Goal: Transaction & Acquisition: Download file/media

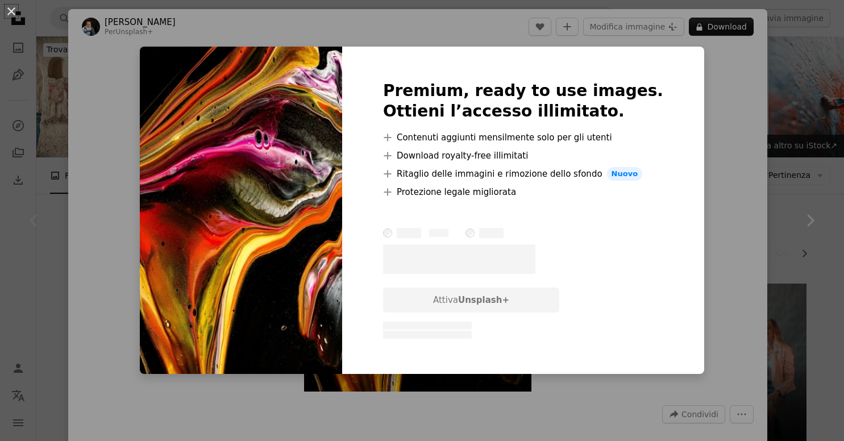
scroll to position [180, 0]
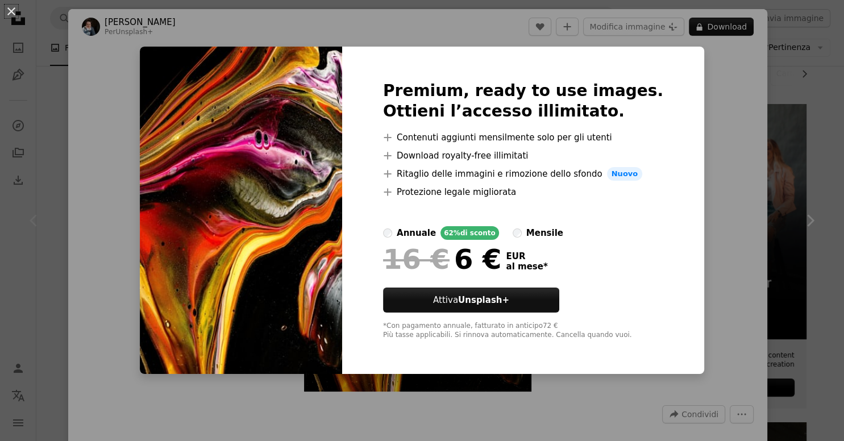
click at [511, 46] on div "An X shape Premium, ready to use images. Ottieni l’accesso illimitato. A plus s…" at bounding box center [422, 220] width 844 height 441
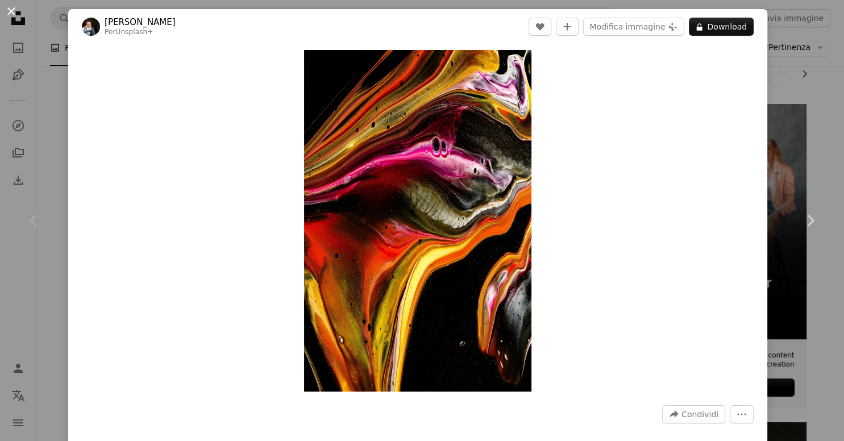
click at [13, 15] on button "An X shape" at bounding box center [12, 12] width 14 height 14
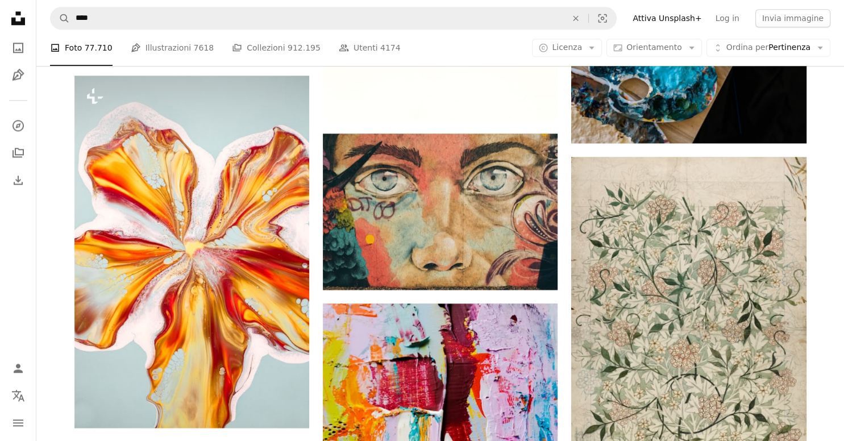
scroll to position [1380, 0]
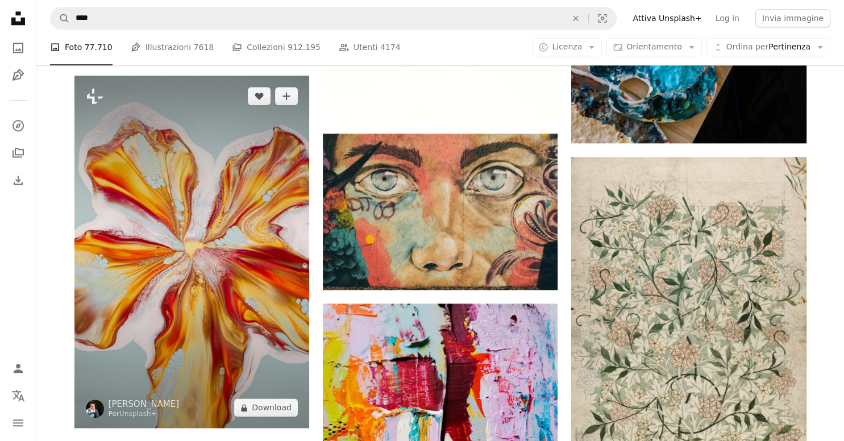
click at [247, 227] on img at bounding box center [191, 252] width 235 height 352
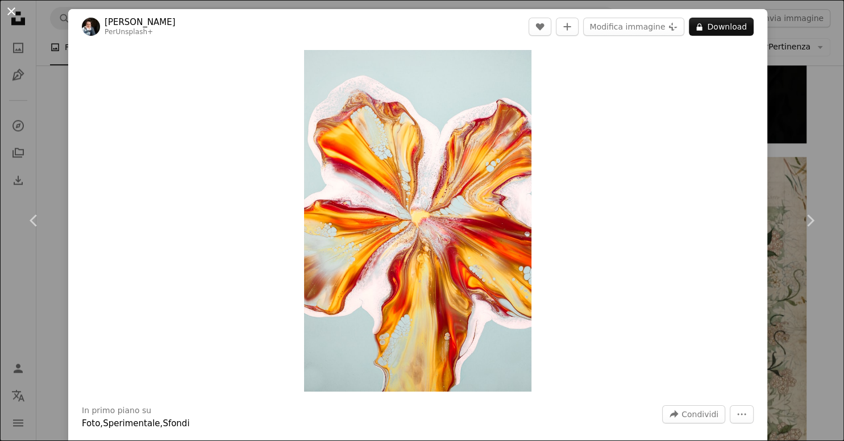
click at [11, 14] on button "An X shape" at bounding box center [12, 12] width 14 height 14
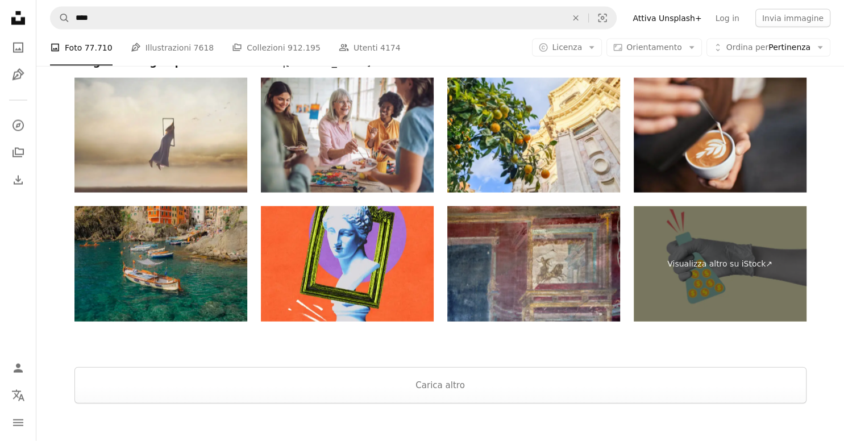
scroll to position [2461, 0]
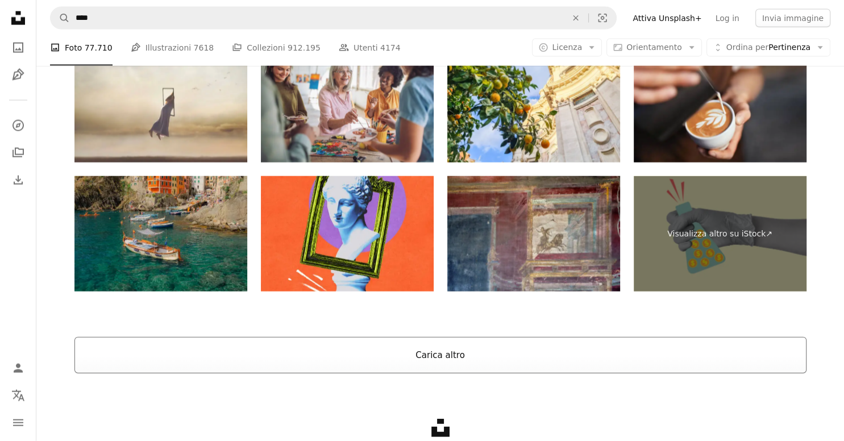
click at [600, 352] on button "Carica altro" at bounding box center [440, 355] width 732 height 36
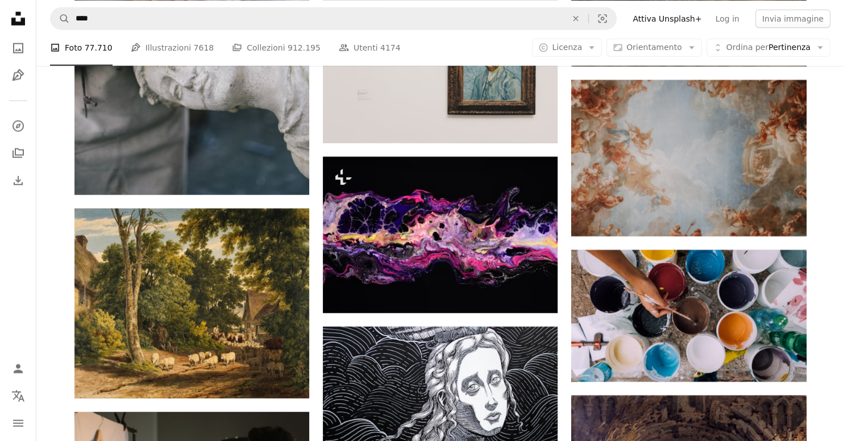
scroll to position [2881, 0]
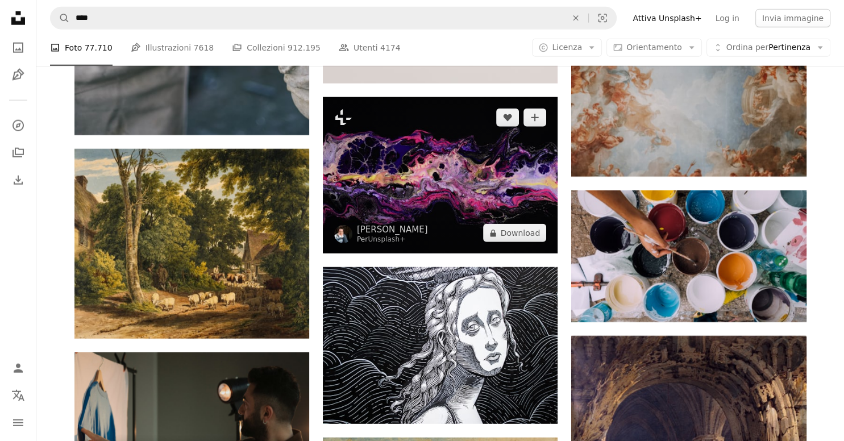
click at [431, 184] on img at bounding box center [440, 175] width 235 height 156
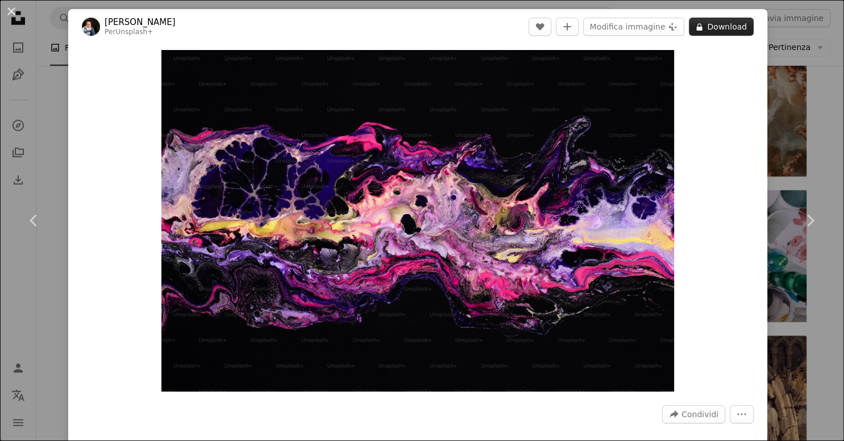
click at [742, 28] on button "A lock Download" at bounding box center [721, 27] width 65 height 18
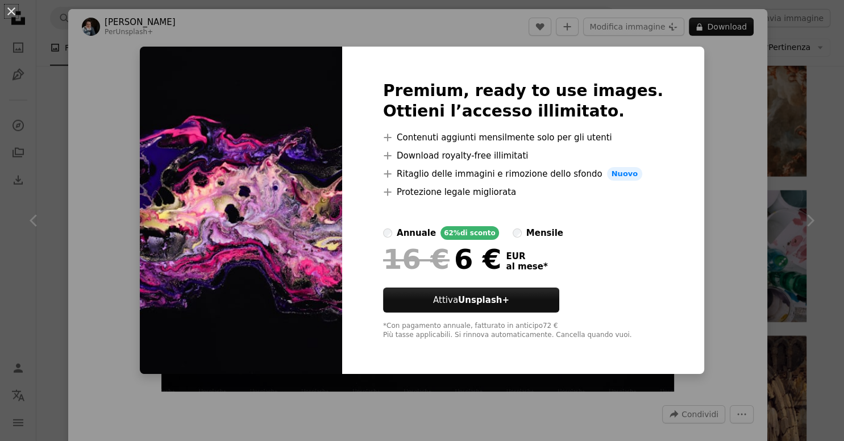
click at [112, 65] on div "An X shape Premium, ready to use images. Ottieni l’accesso illimitato. A plus s…" at bounding box center [422, 220] width 844 height 441
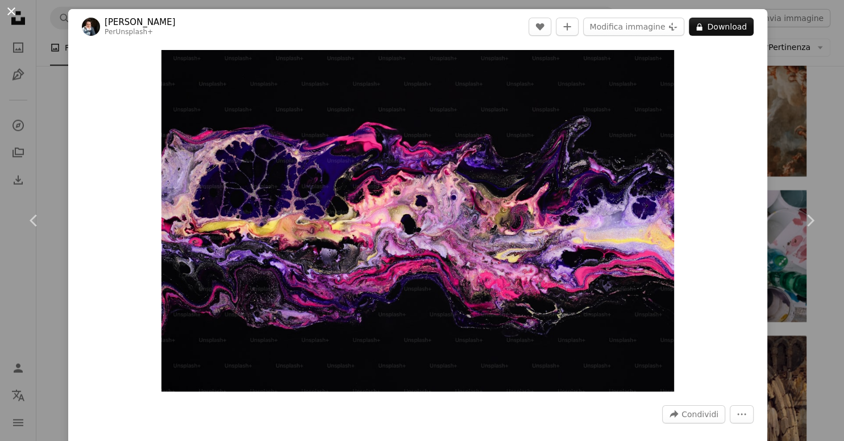
click at [11, 14] on button "An X shape" at bounding box center [12, 12] width 14 height 14
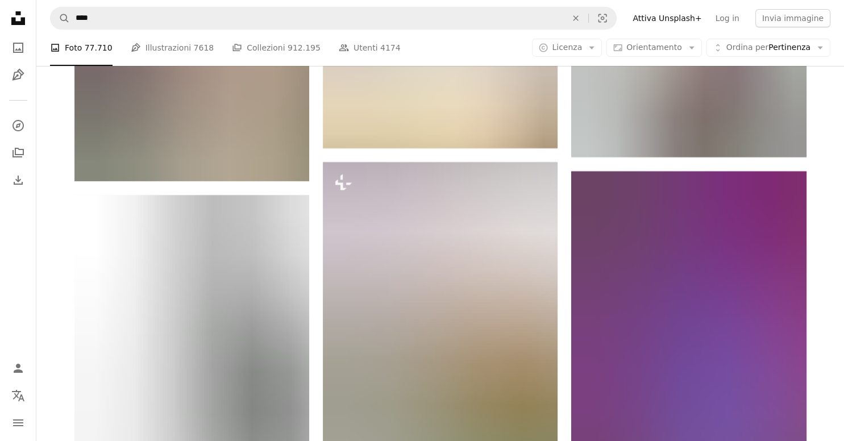
scroll to position [4381, 0]
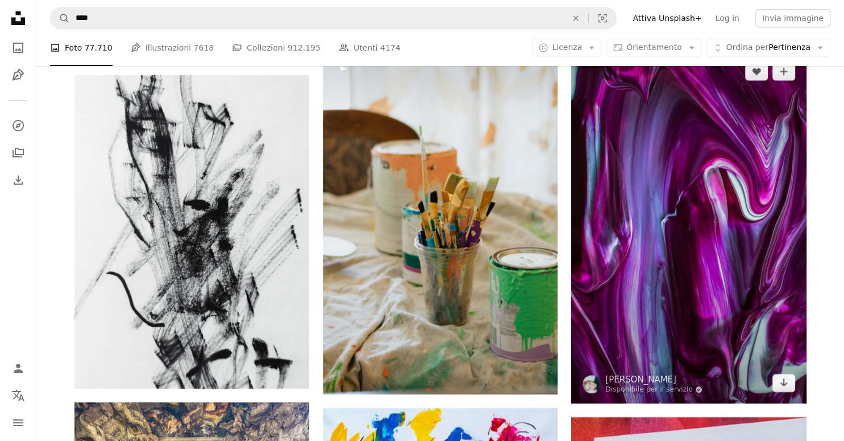
click at [775, 283] on img at bounding box center [688, 227] width 235 height 352
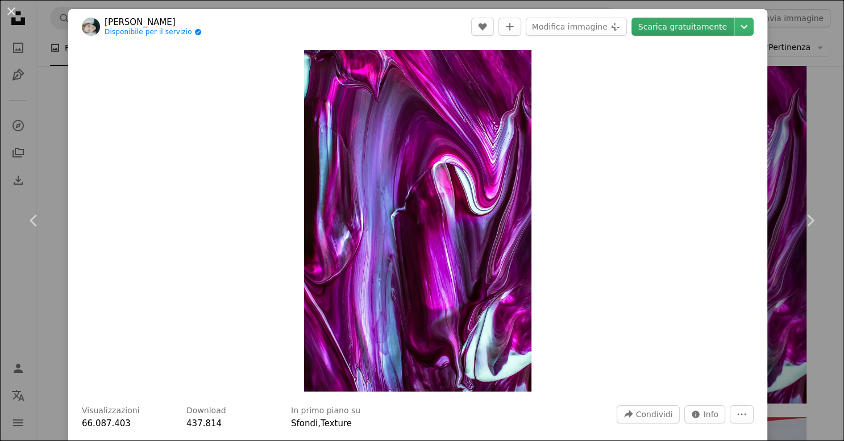
click at [689, 27] on link "Scarica gratuitamente" at bounding box center [682, 27] width 102 height 18
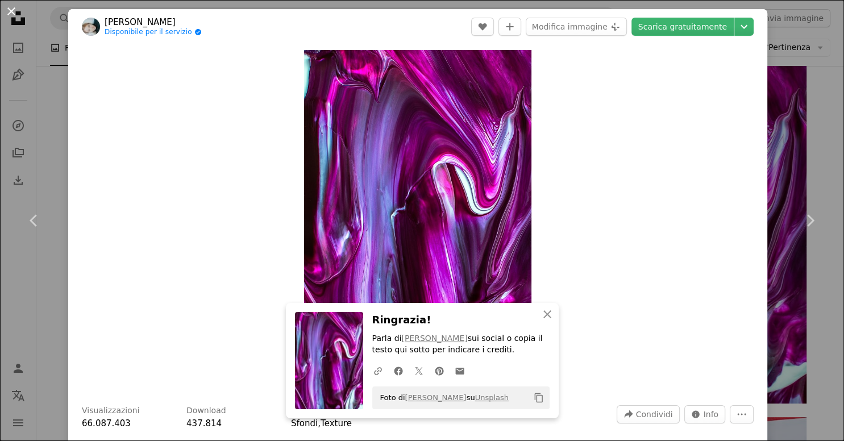
click at [10, 14] on button "An X shape" at bounding box center [12, 12] width 14 height 14
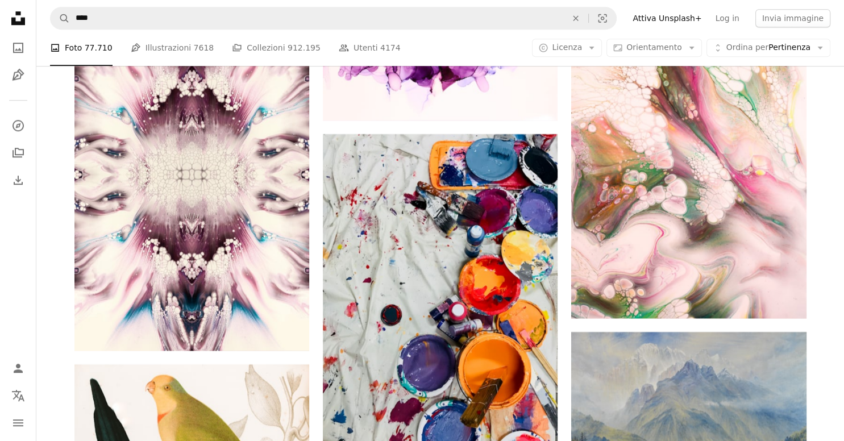
scroll to position [9243, 0]
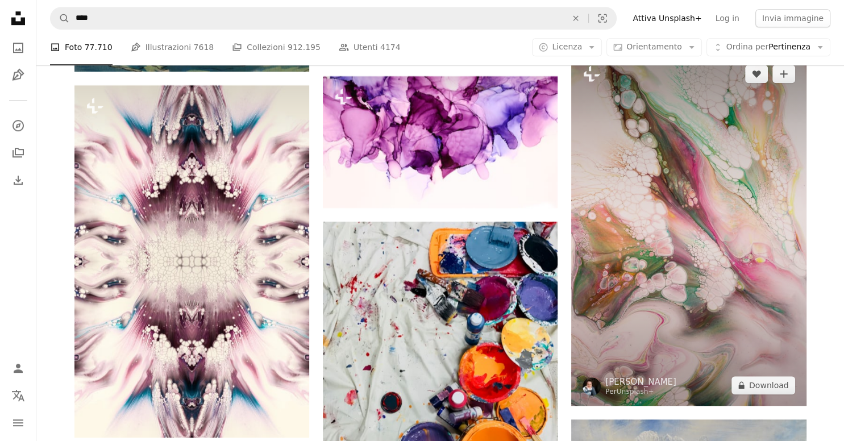
click at [722, 230] on img at bounding box center [688, 229] width 235 height 352
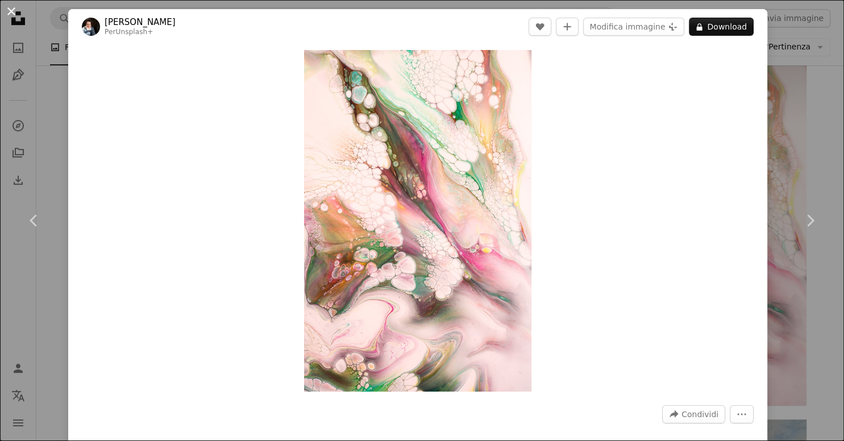
click at [10, 10] on button "An X shape" at bounding box center [12, 12] width 14 height 14
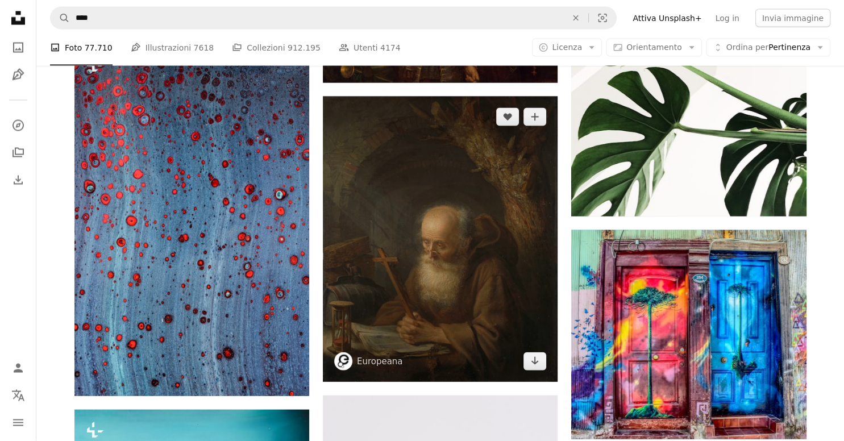
scroll to position [15065, 0]
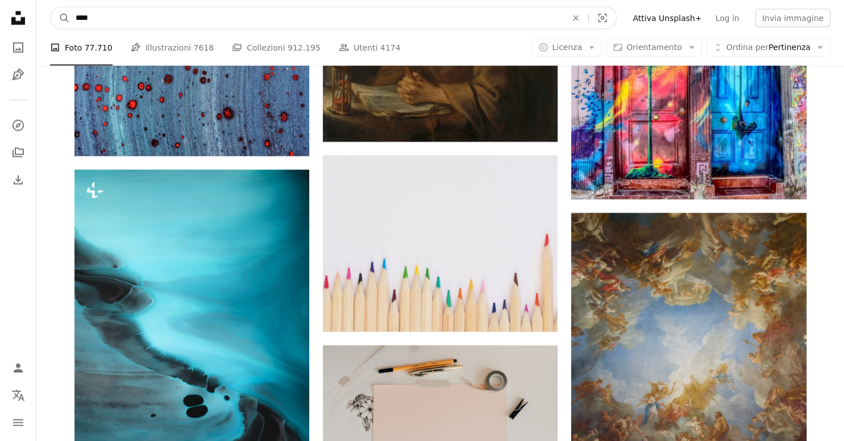
click at [335, 19] on input "****" at bounding box center [316, 18] width 493 height 22
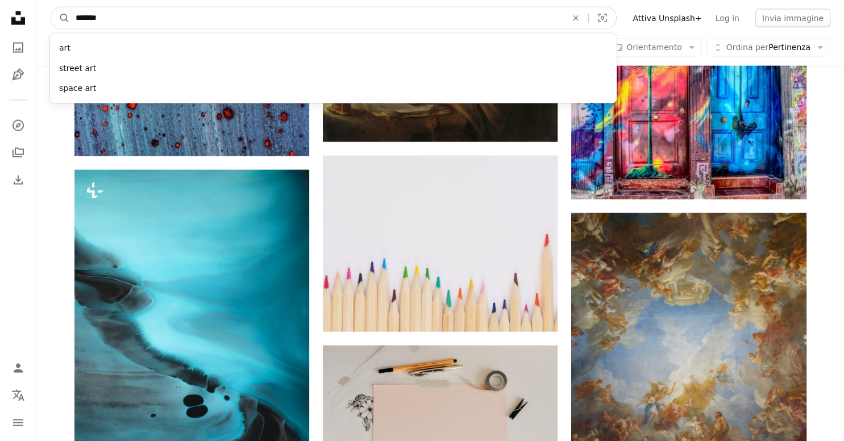
type input "********"
click button "A magnifying glass" at bounding box center [60, 18] width 19 height 22
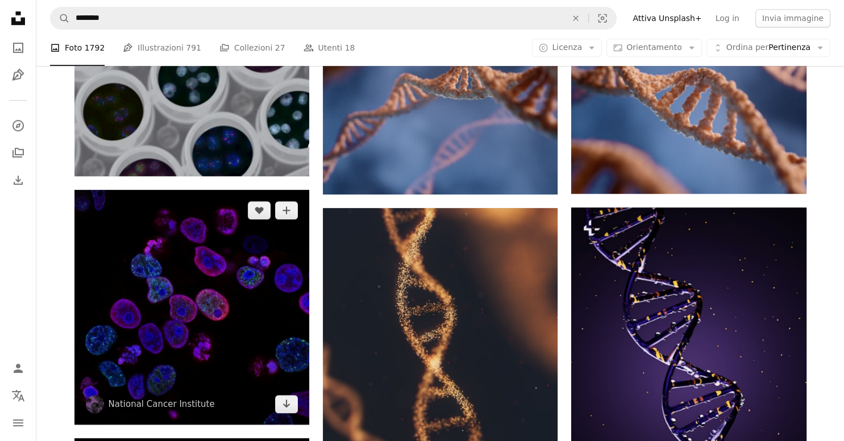
scroll to position [840, 0]
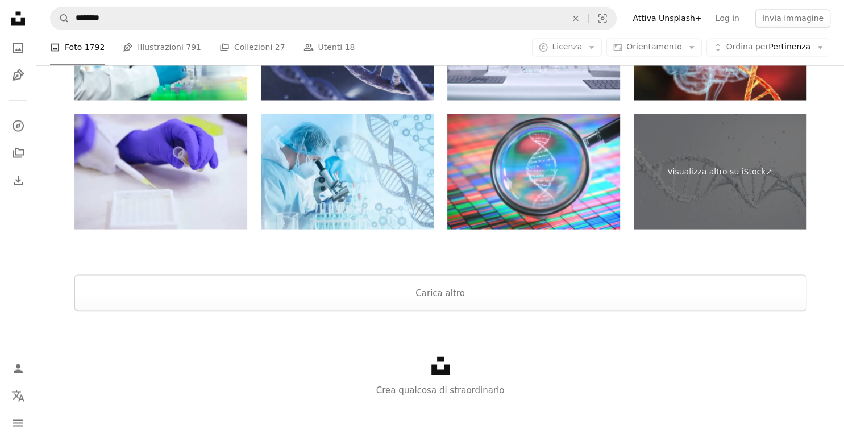
click at [635, 314] on div "Unsplash logo Crea qualcosa di straordinario" at bounding box center [440, 376] width 808 height 131
click at [631, 304] on button "Carica altro" at bounding box center [440, 293] width 732 height 36
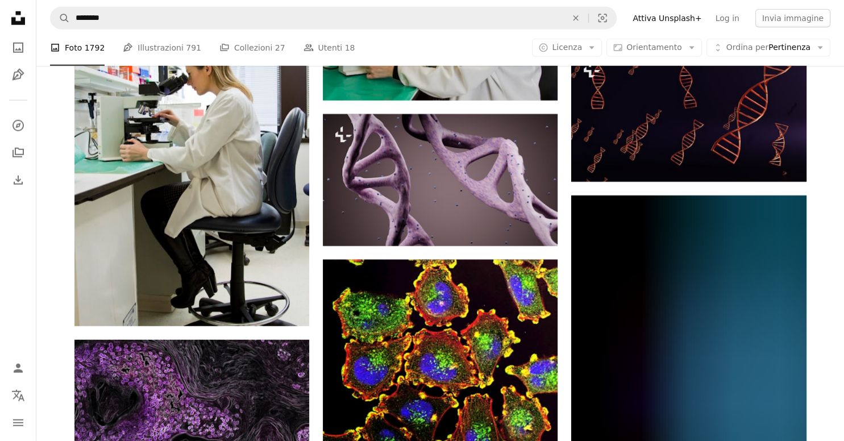
scroll to position [3188, 0]
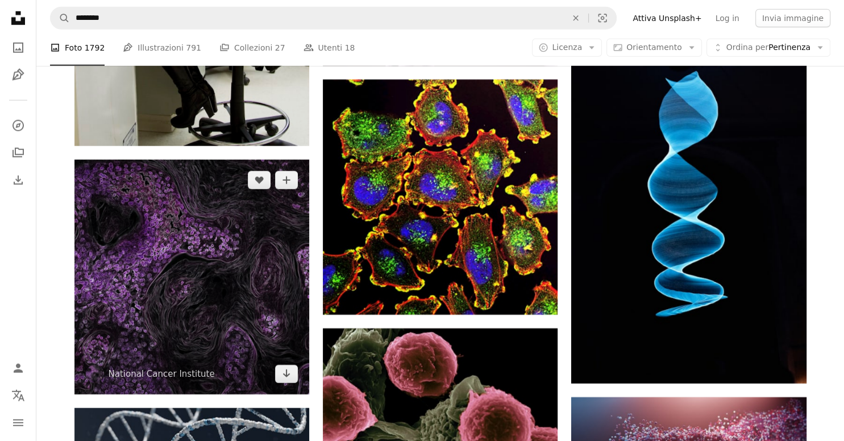
click at [222, 281] on img at bounding box center [191, 277] width 235 height 235
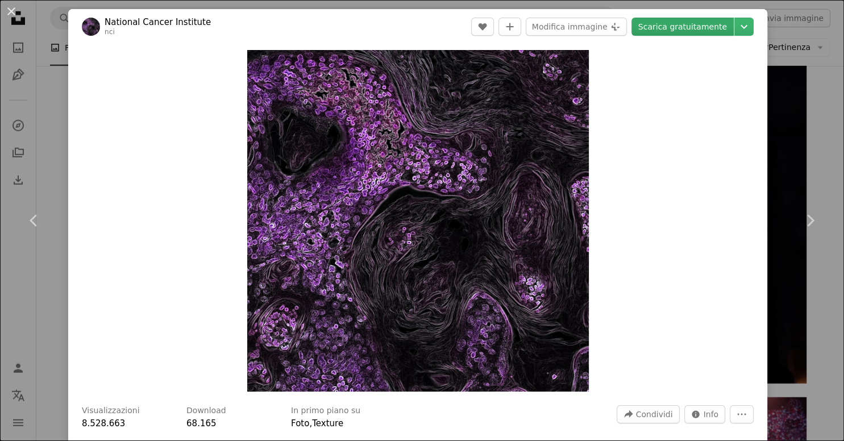
click at [666, 35] on link "Scarica gratuitamente" at bounding box center [682, 27] width 102 height 18
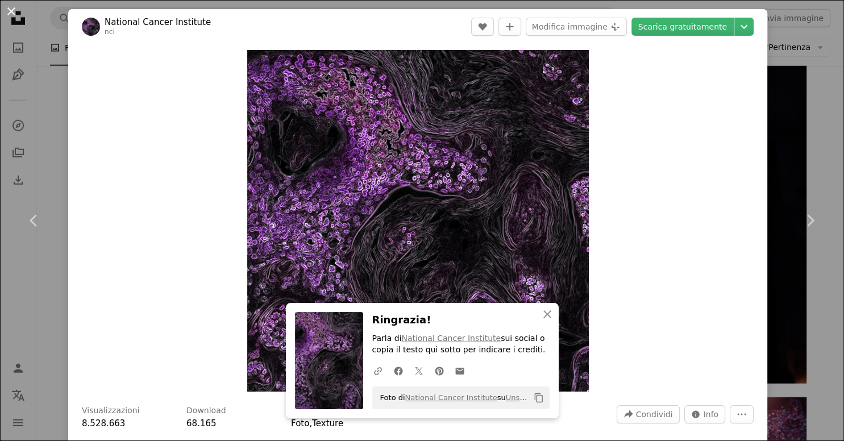
click at [18, 9] on button "An X shape" at bounding box center [12, 12] width 14 height 14
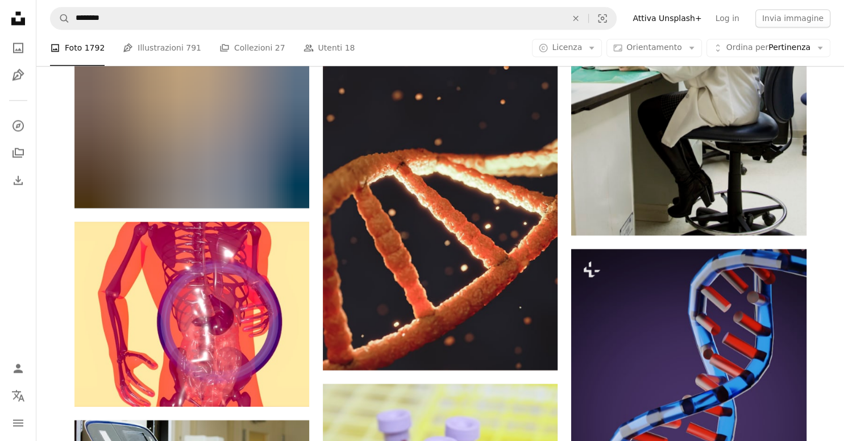
scroll to position [6069, 0]
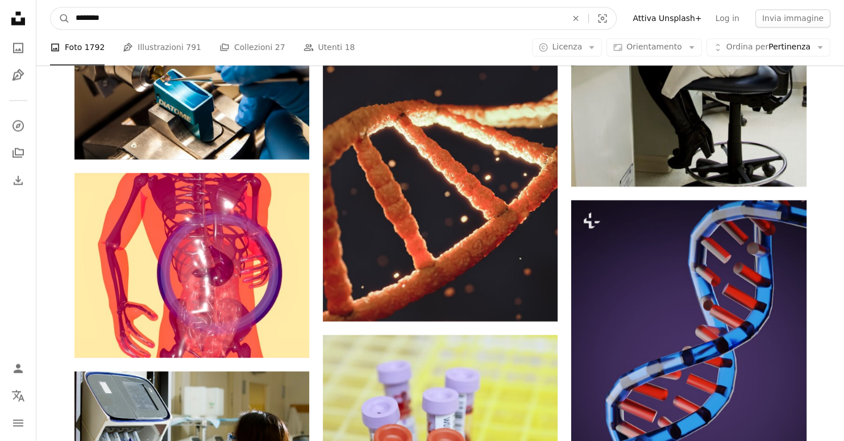
drag, startPoint x: 155, startPoint y: 21, endPoint x: 13, endPoint y: 19, distance: 142.1
click at [70, 19] on input "********" at bounding box center [316, 18] width 493 height 22
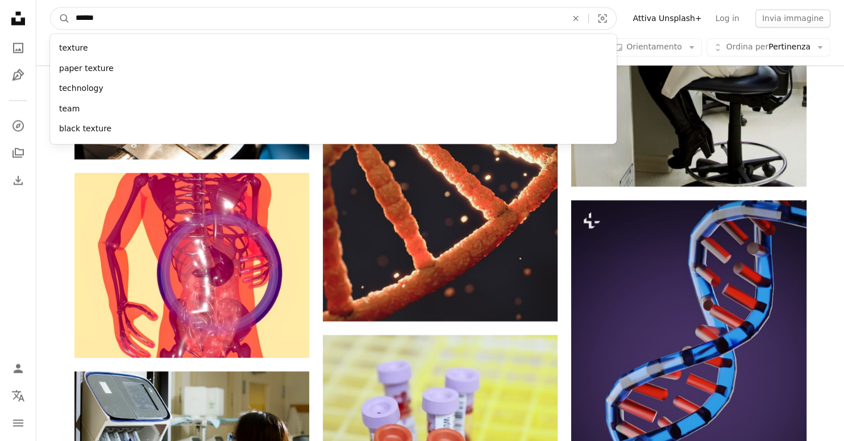
type input "*******"
click button "A magnifying glass" at bounding box center [60, 18] width 19 height 22
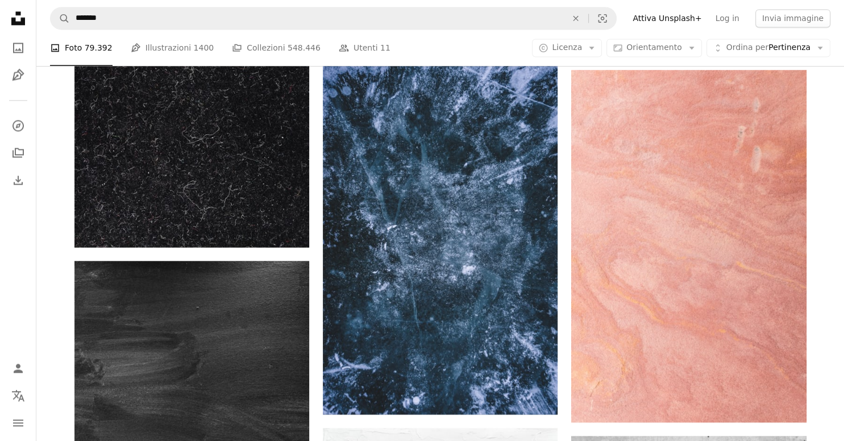
scroll to position [1680, 0]
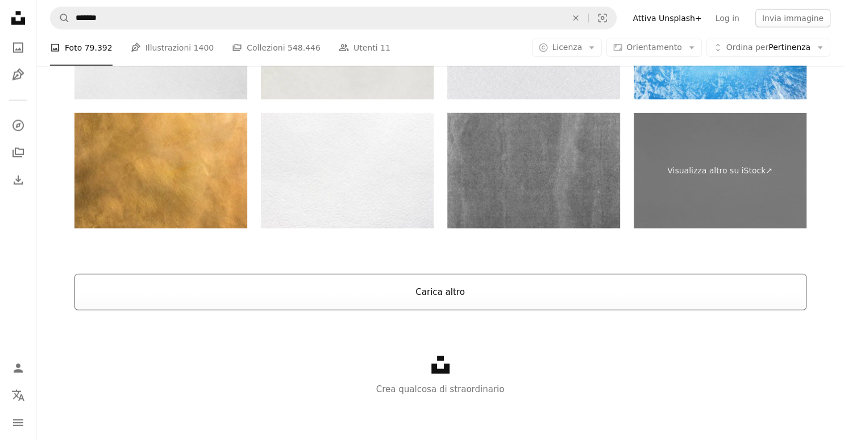
click at [719, 281] on button "Carica altro" at bounding box center [440, 292] width 732 height 36
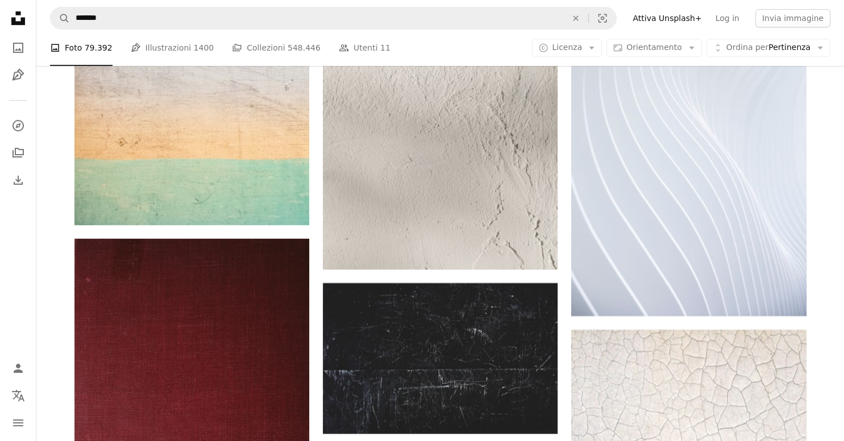
scroll to position [4967, 0]
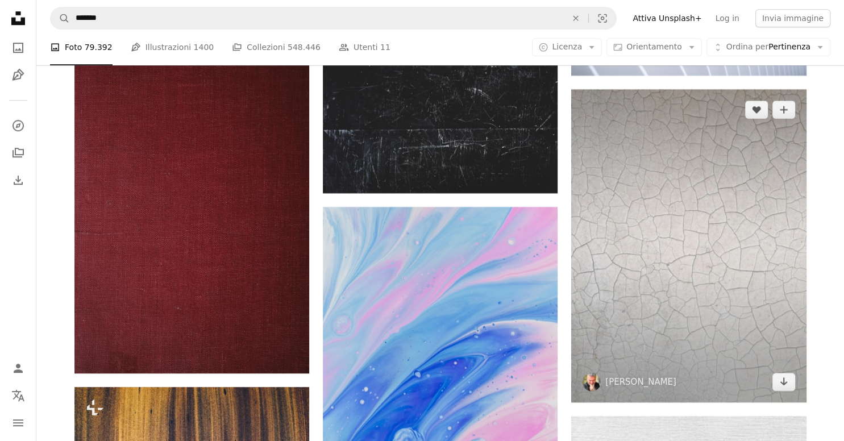
click at [747, 232] on img at bounding box center [688, 245] width 235 height 313
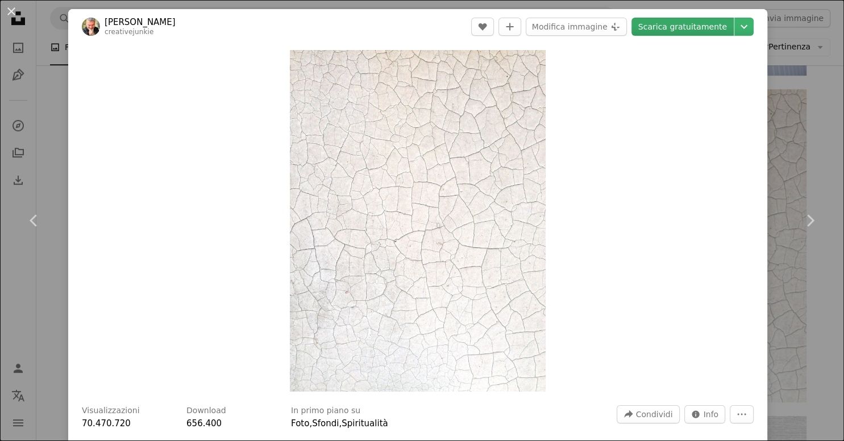
click at [678, 27] on link "Scarica gratuitamente" at bounding box center [682, 27] width 102 height 18
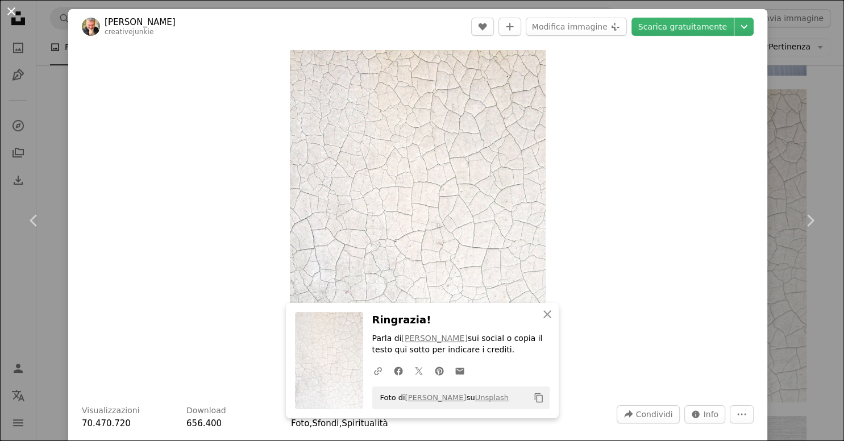
click at [13, 13] on button "An X shape" at bounding box center [12, 12] width 14 height 14
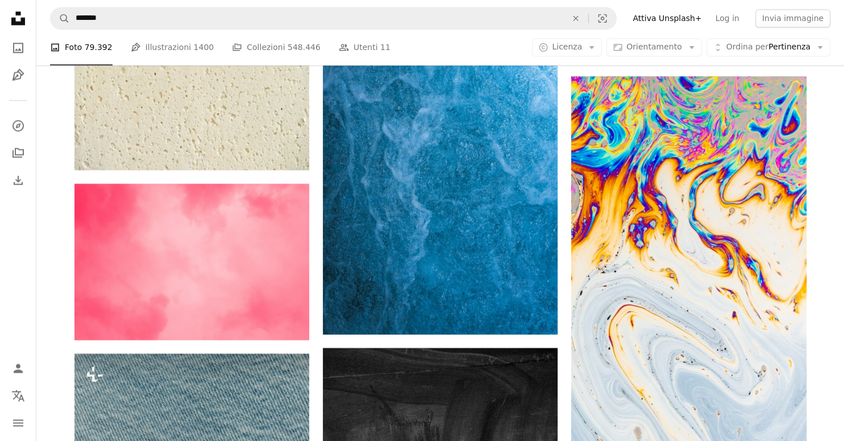
scroll to position [10189, 0]
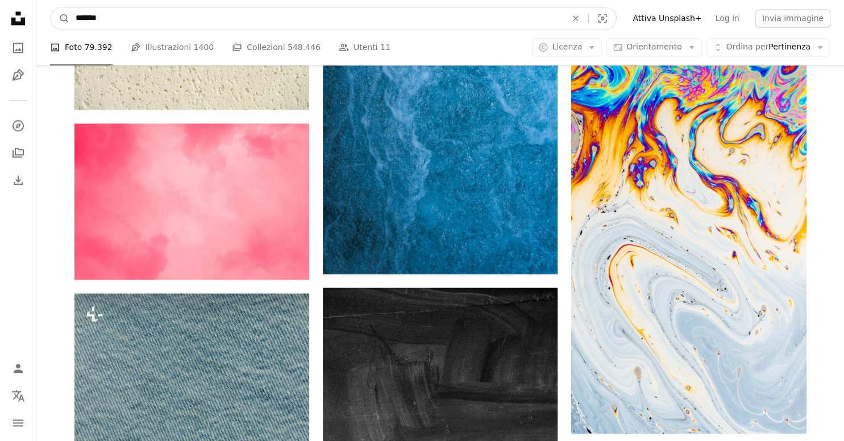
drag, startPoint x: 178, startPoint y: 25, endPoint x: 40, endPoint y: 24, distance: 138.1
click at [70, 24] on input "*******" at bounding box center [316, 18] width 493 height 22
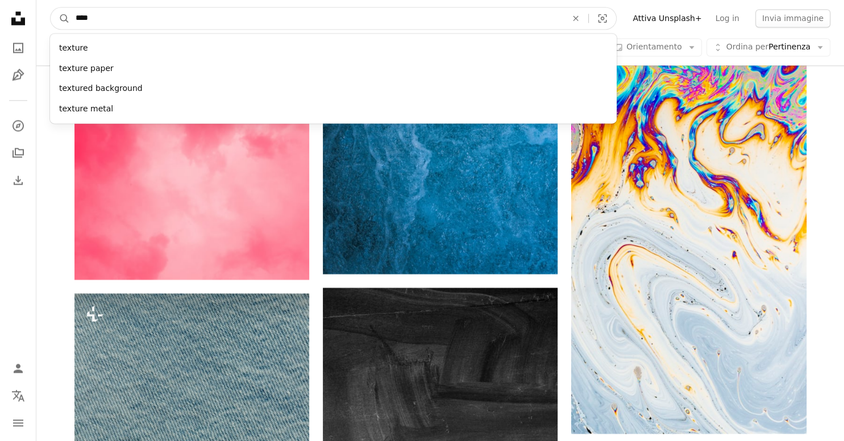
click at [51, 7] on button "A magnifying glass" at bounding box center [60, 18] width 19 height 22
type input "*****"
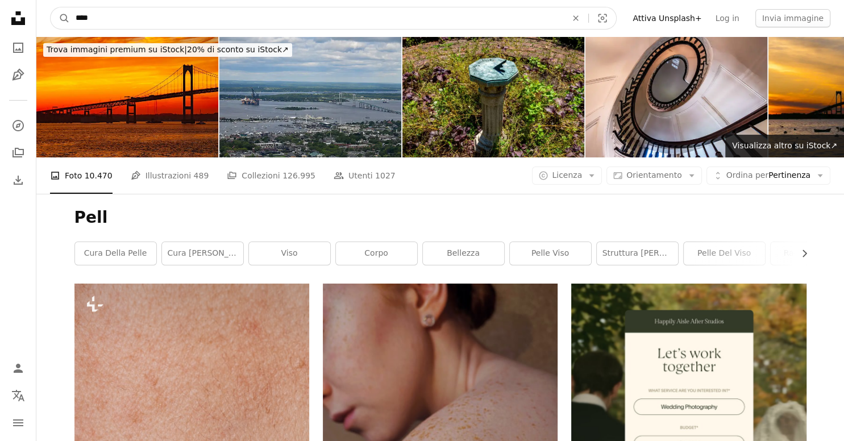
click at [110, 18] on input "****" at bounding box center [316, 18] width 493 height 22
type input "*****"
click button "A magnifying glass" at bounding box center [60, 18] width 19 height 22
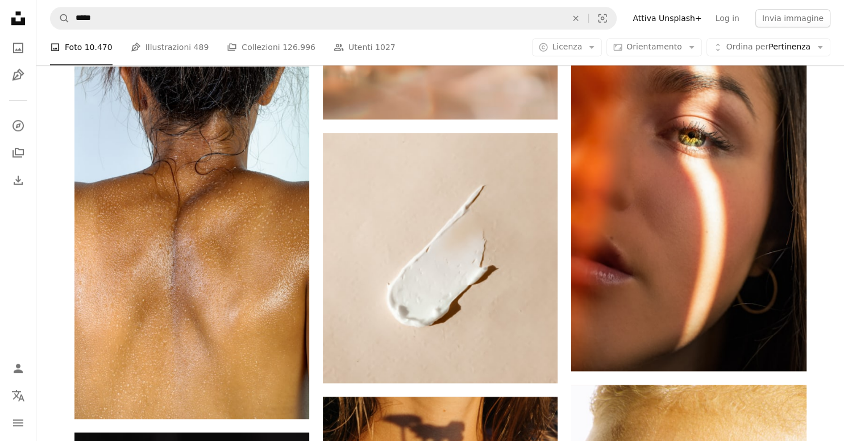
scroll to position [1140, 0]
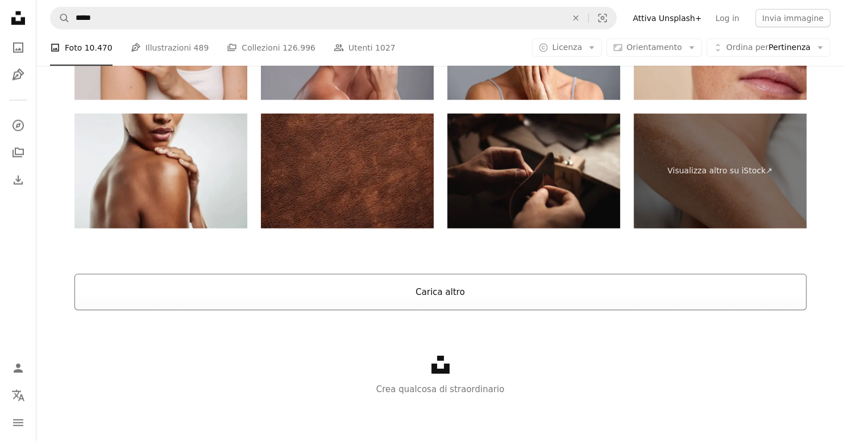
click at [588, 292] on button "Carica altro" at bounding box center [440, 292] width 732 height 36
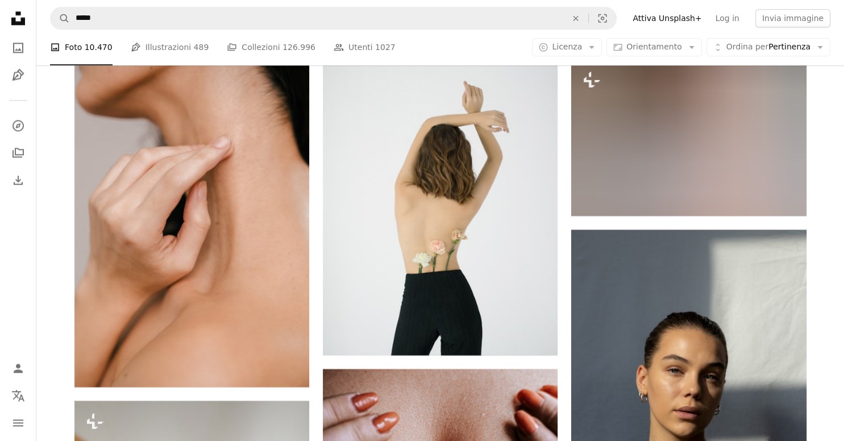
scroll to position [9936, 0]
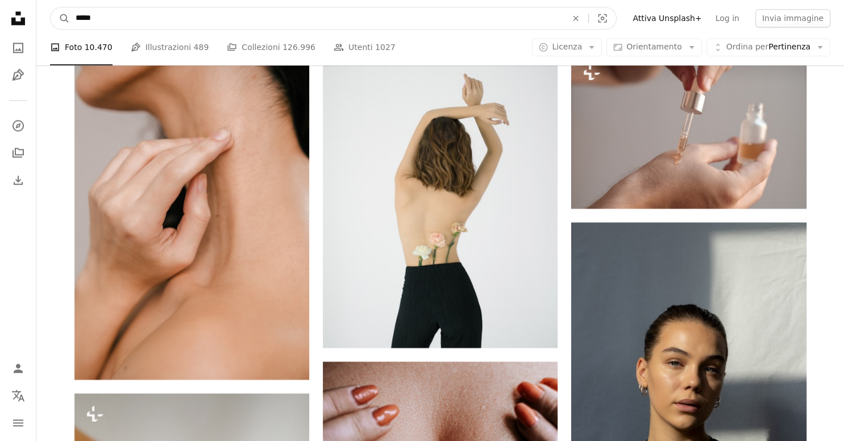
drag, startPoint x: 82, startPoint y: 17, endPoint x: 35, endPoint y: 17, distance: 47.2
click at [70, 17] on input "*****" at bounding box center [316, 18] width 493 height 22
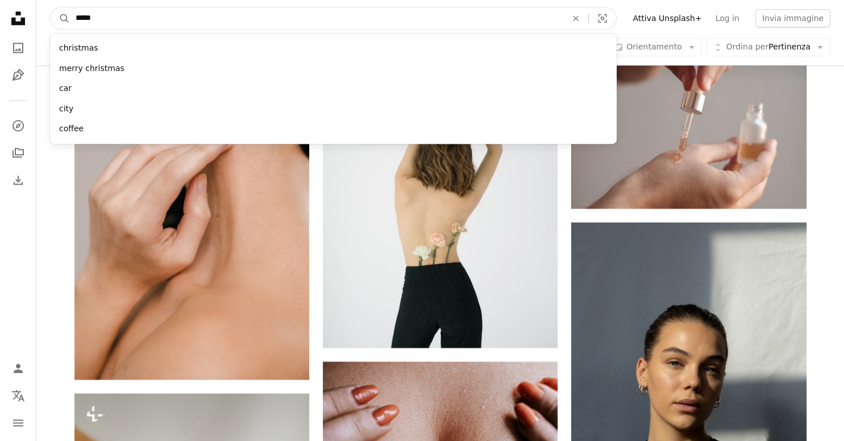
type input "******"
click button "A magnifying glass" at bounding box center [60, 18] width 19 height 22
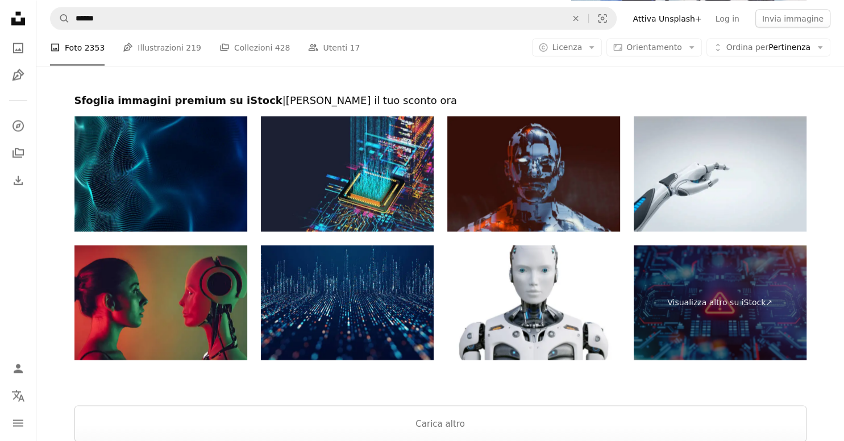
scroll to position [2341, 0]
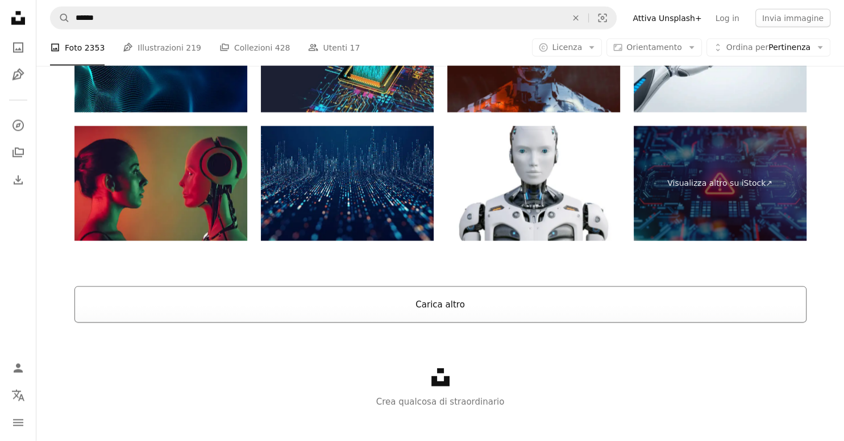
click at [510, 313] on button "Carica altro" at bounding box center [440, 304] width 732 height 36
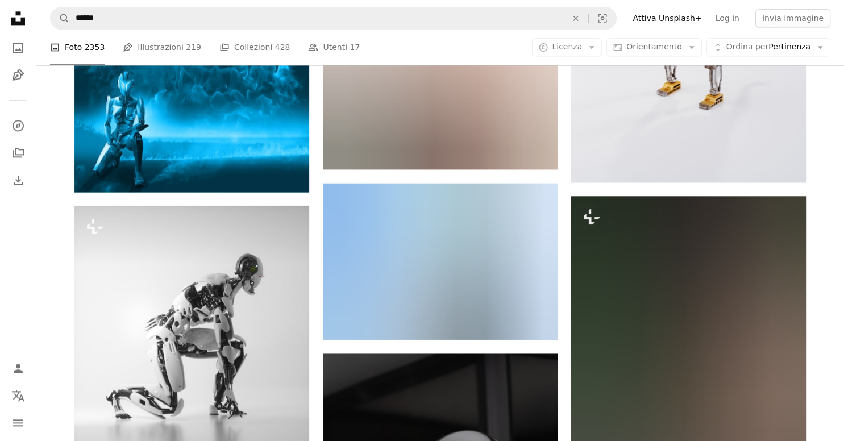
scroll to position [5731, 0]
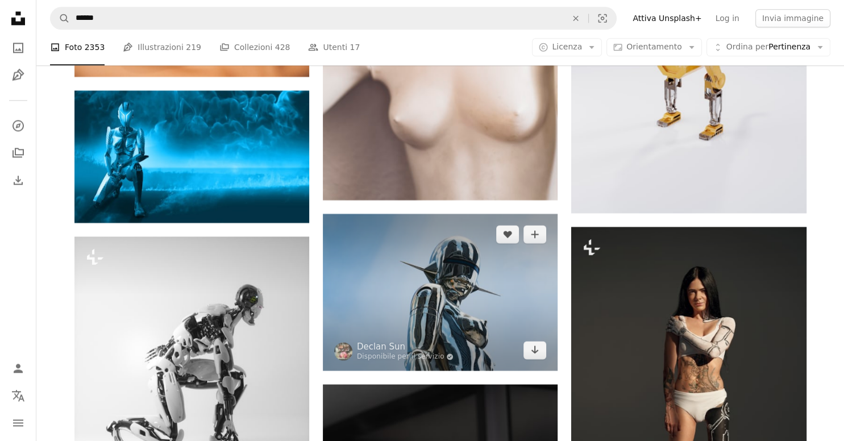
click at [481, 310] on img at bounding box center [440, 292] width 235 height 156
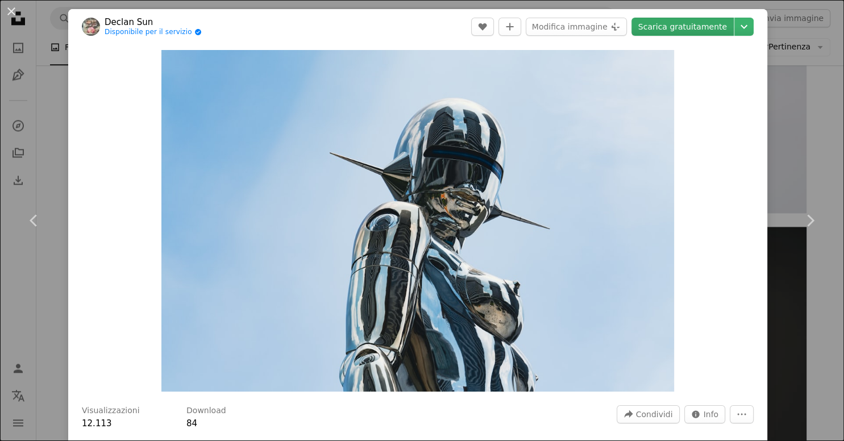
click at [714, 31] on link "Scarica gratuitamente" at bounding box center [682, 27] width 102 height 18
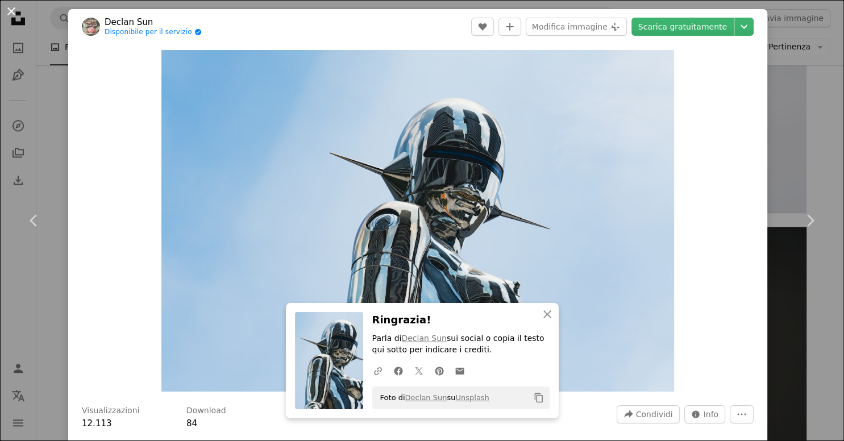
click at [18, 15] on button "An X shape" at bounding box center [12, 12] width 14 height 14
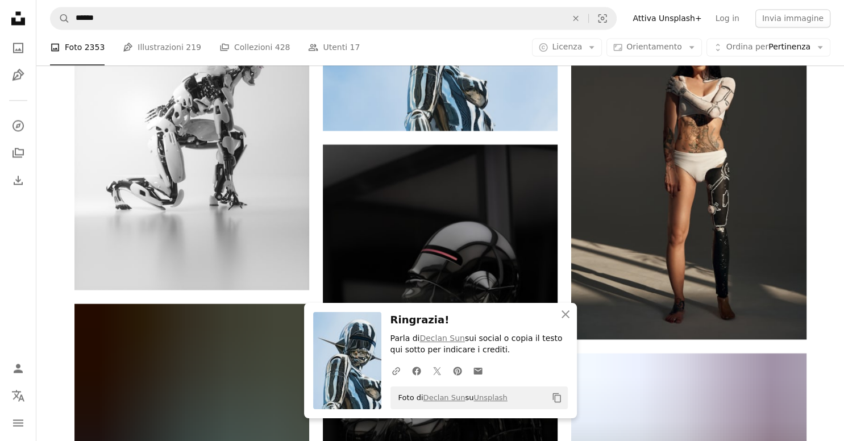
scroll to position [6091, 0]
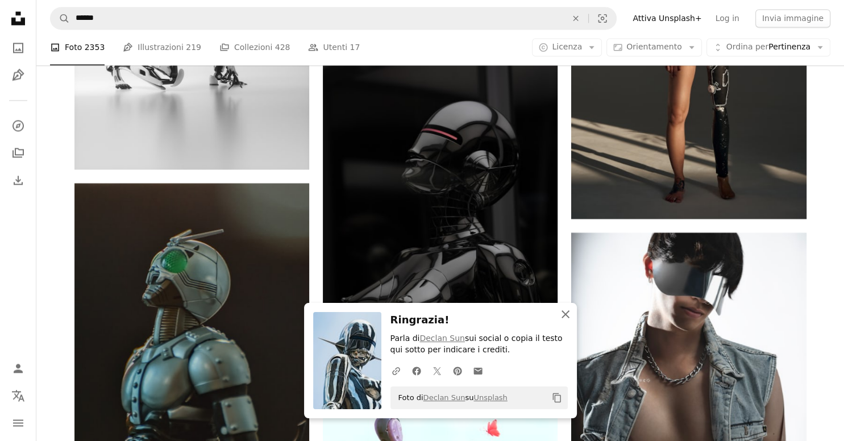
click at [560, 314] on icon "An X shape" at bounding box center [566, 314] width 14 height 14
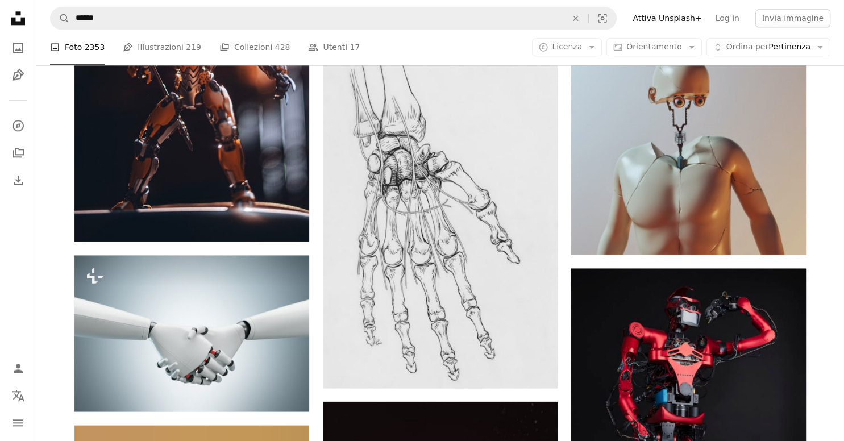
scroll to position [9813, 0]
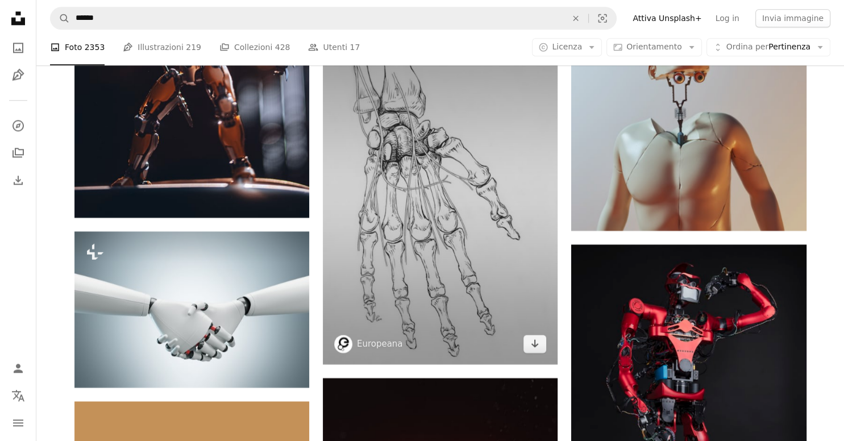
click at [517, 172] on img at bounding box center [440, 193] width 235 height 342
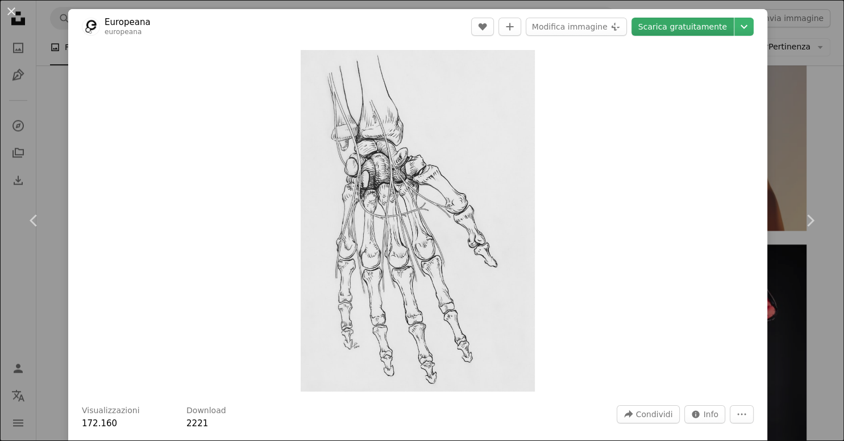
click at [681, 28] on link "Scarica gratuitamente" at bounding box center [682, 27] width 102 height 18
click at [11, 12] on button "An X shape" at bounding box center [12, 12] width 14 height 14
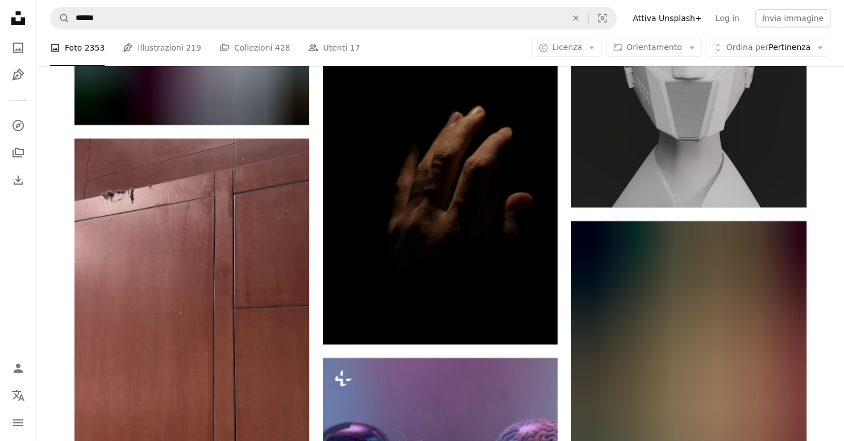
scroll to position [12273, 0]
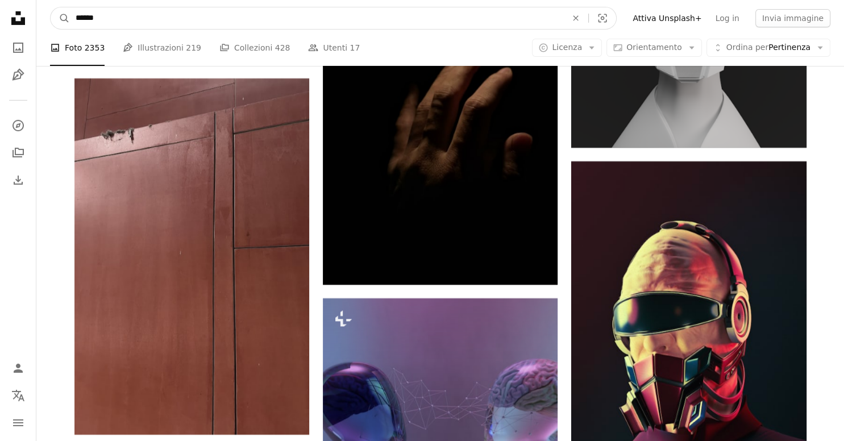
drag, startPoint x: 149, startPoint y: 15, endPoint x: 68, endPoint y: 35, distance: 83.0
click at [70, 29] on input "******" at bounding box center [316, 18] width 493 height 22
type input "*******"
click button "A magnifying glass" at bounding box center [60, 18] width 19 height 22
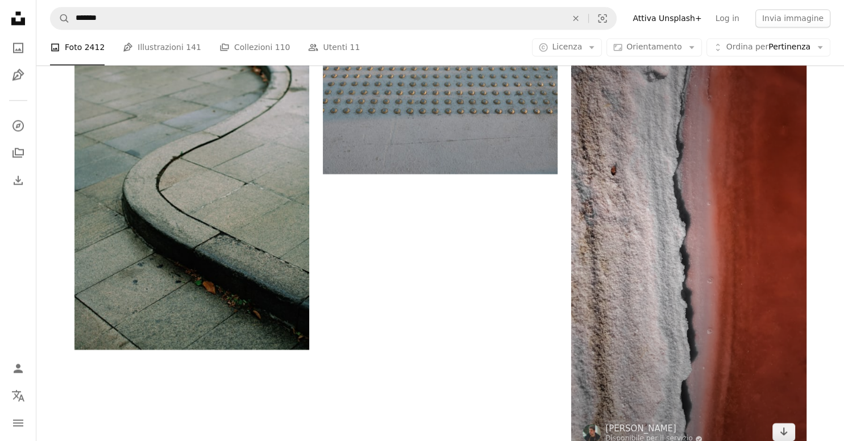
scroll to position [1440, 0]
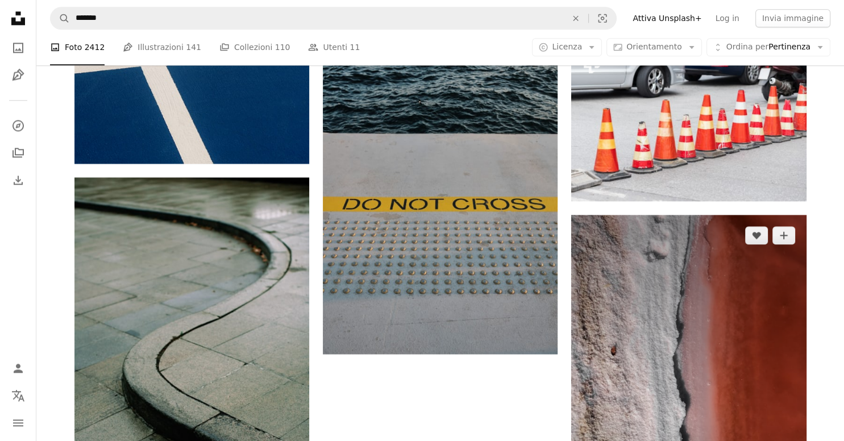
click at [741, 333] on img at bounding box center [688, 424] width 235 height 418
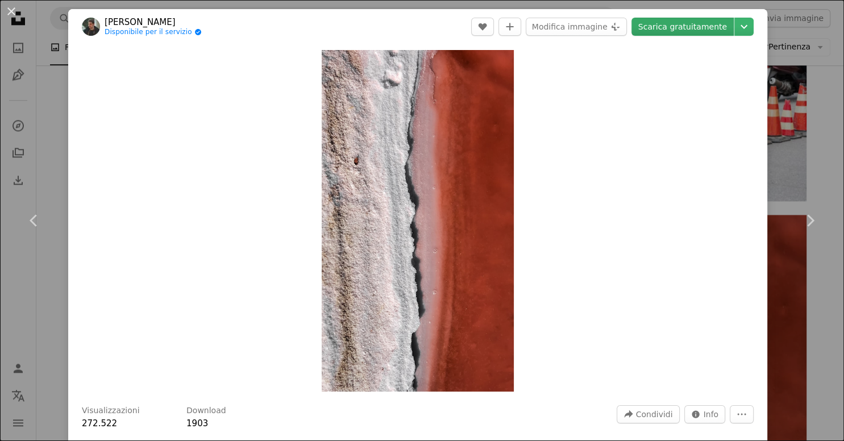
click at [693, 30] on link "Scarica gratuitamente" at bounding box center [682, 27] width 102 height 18
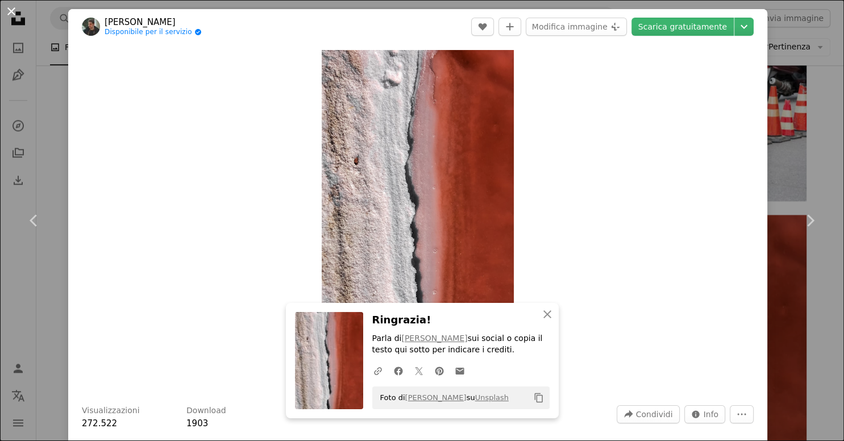
click at [12, 13] on button "An X shape" at bounding box center [12, 12] width 14 height 14
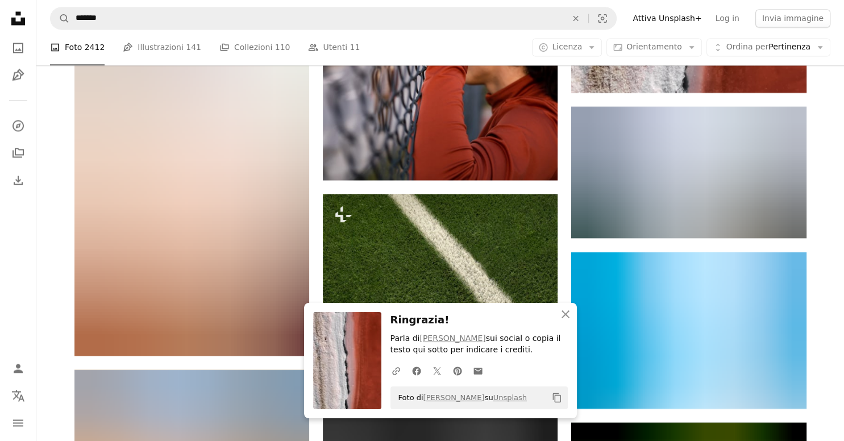
scroll to position [2101, 0]
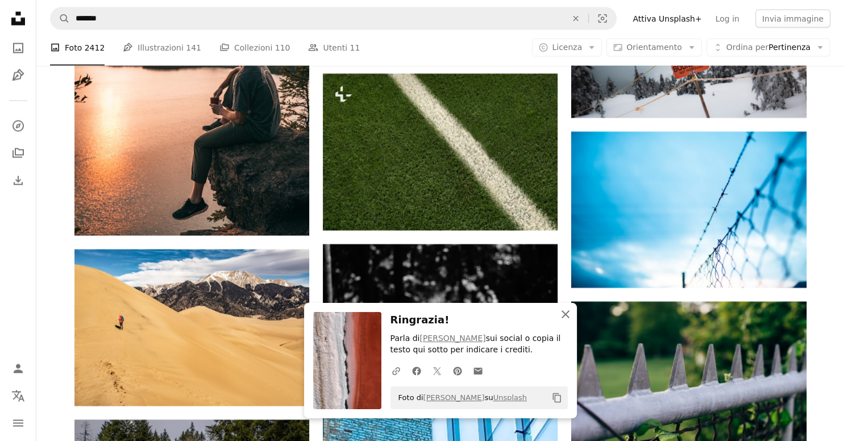
click at [563, 314] on icon "An X shape" at bounding box center [566, 314] width 14 height 14
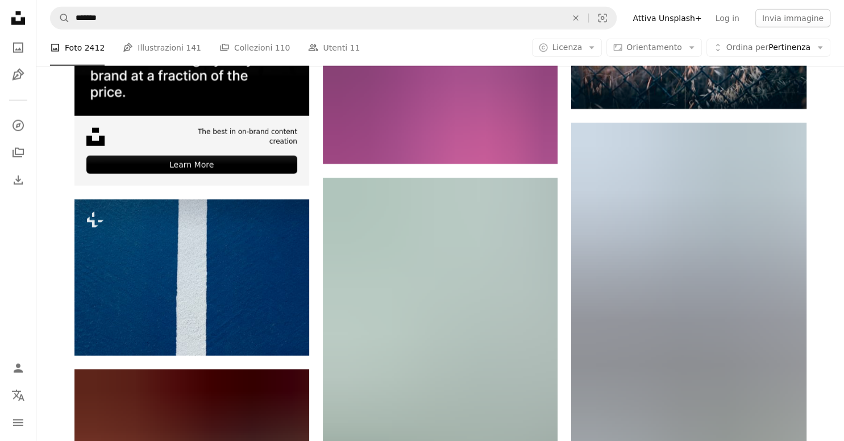
scroll to position [2881, 0]
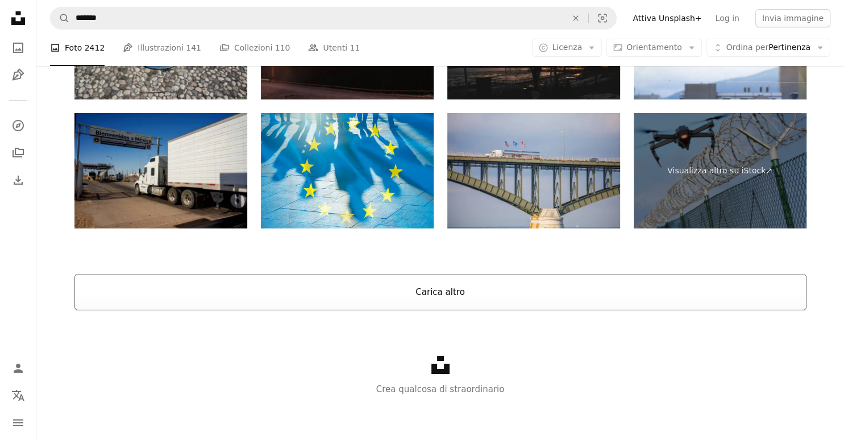
click at [567, 291] on button "Carica altro" at bounding box center [440, 292] width 732 height 36
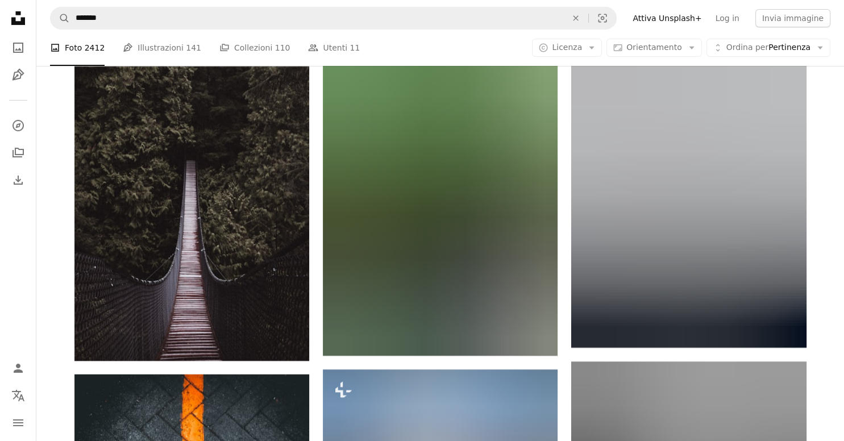
scroll to position [12351, 0]
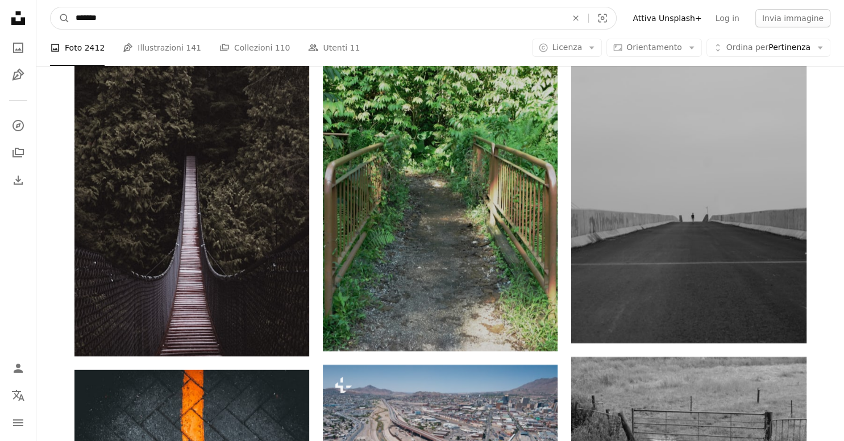
drag, startPoint x: 122, startPoint y: 19, endPoint x: 58, endPoint y: 24, distance: 63.8
click at [70, 24] on input "*******" at bounding box center [316, 18] width 493 height 22
type input "**********"
click button "A magnifying glass" at bounding box center [60, 18] width 19 height 22
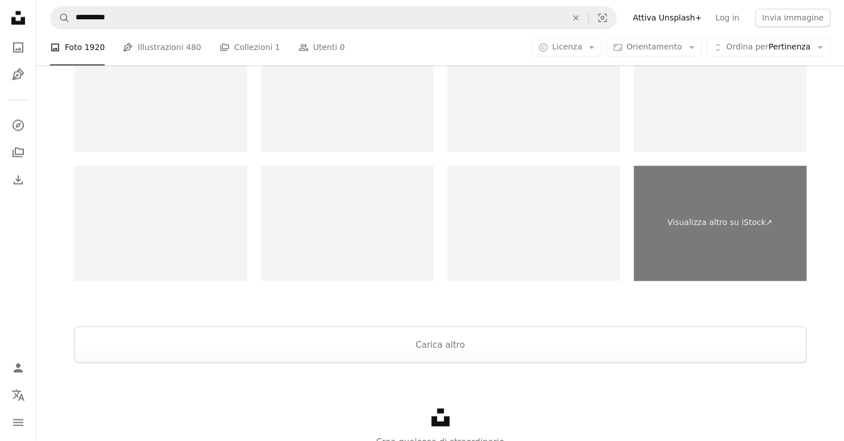
scroll to position [1870, 0]
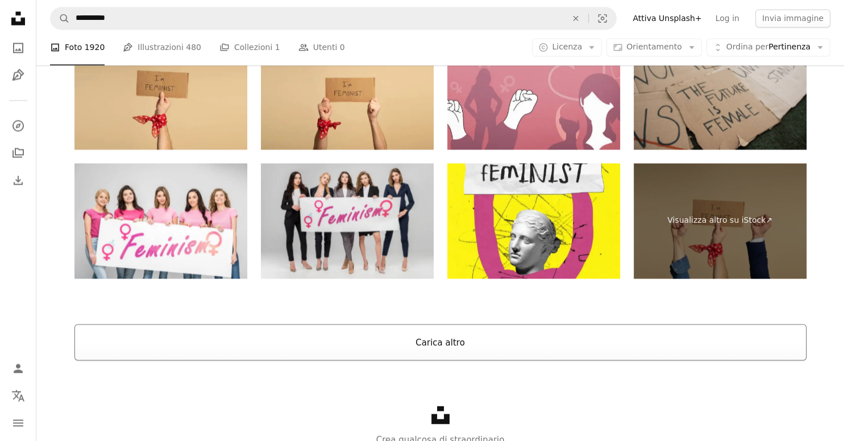
click at [595, 326] on button "Carica altro" at bounding box center [440, 342] width 732 height 36
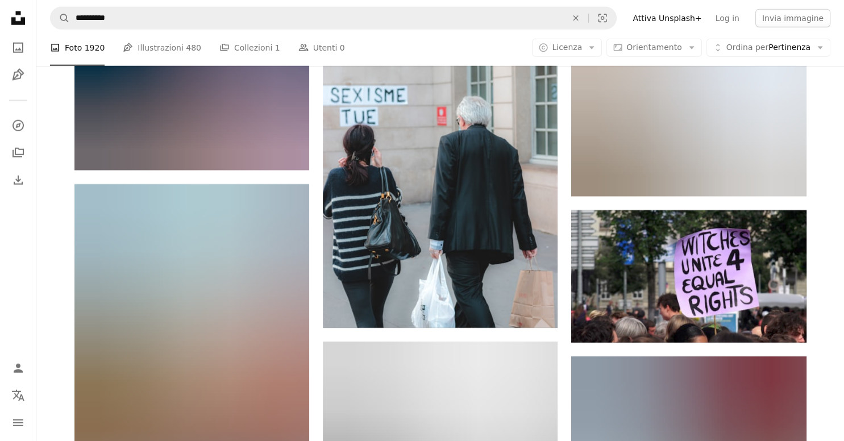
scroll to position [15855, 0]
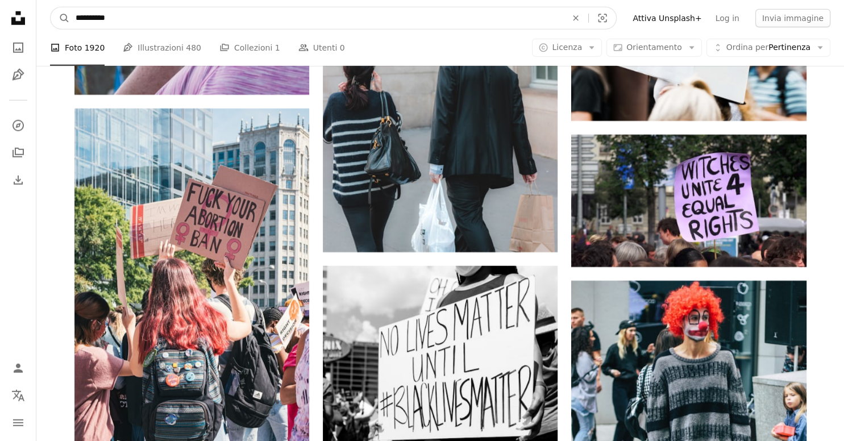
click at [280, 22] on input "**********" at bounding box center [316, 18] width 493 height 22
type input "**********"
click button "A magnifying glass" at bounding box center [60, 18] width 19 height 22
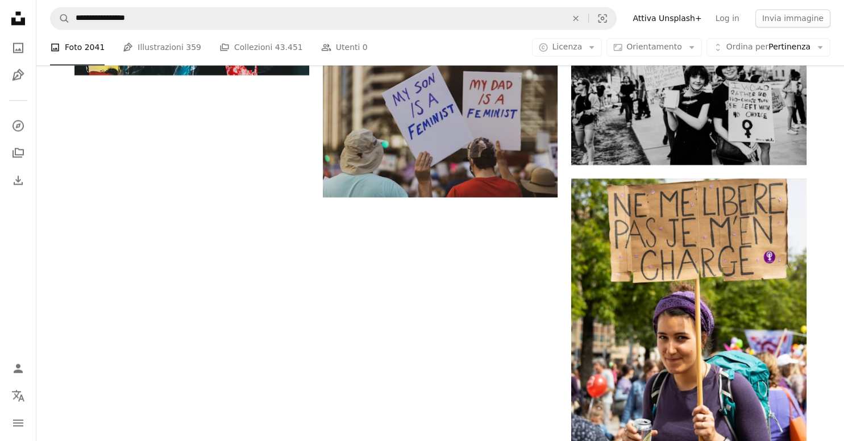
scroll to position [1680, 0]
